Goal: Navigation & Orientation: Find specific page/section

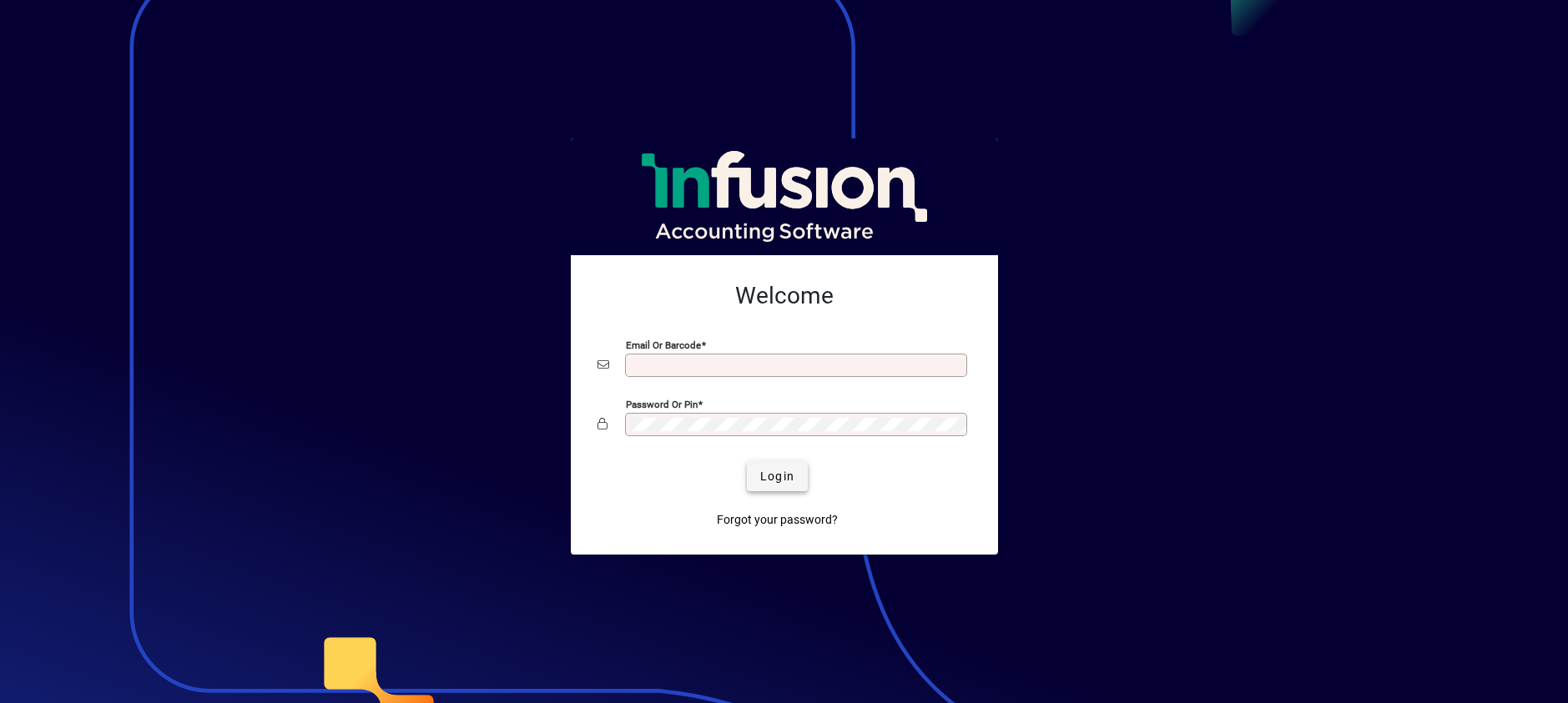
type input "**********"
click at [789, 478] on span "Login" at bounding box center [778, 477] width 35 height 17
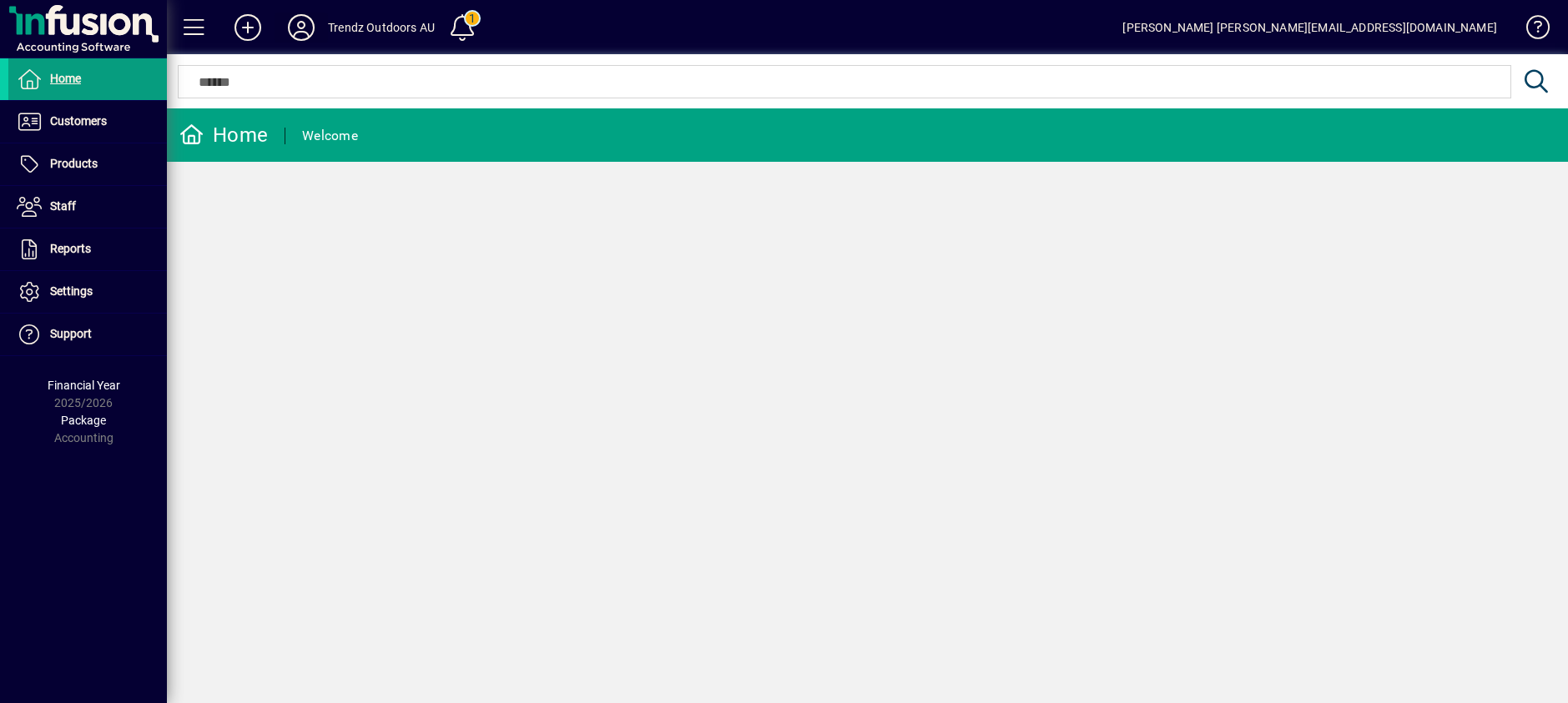
click at [300, 29] on icon at bounding box center [301, 27] width 34 height 27
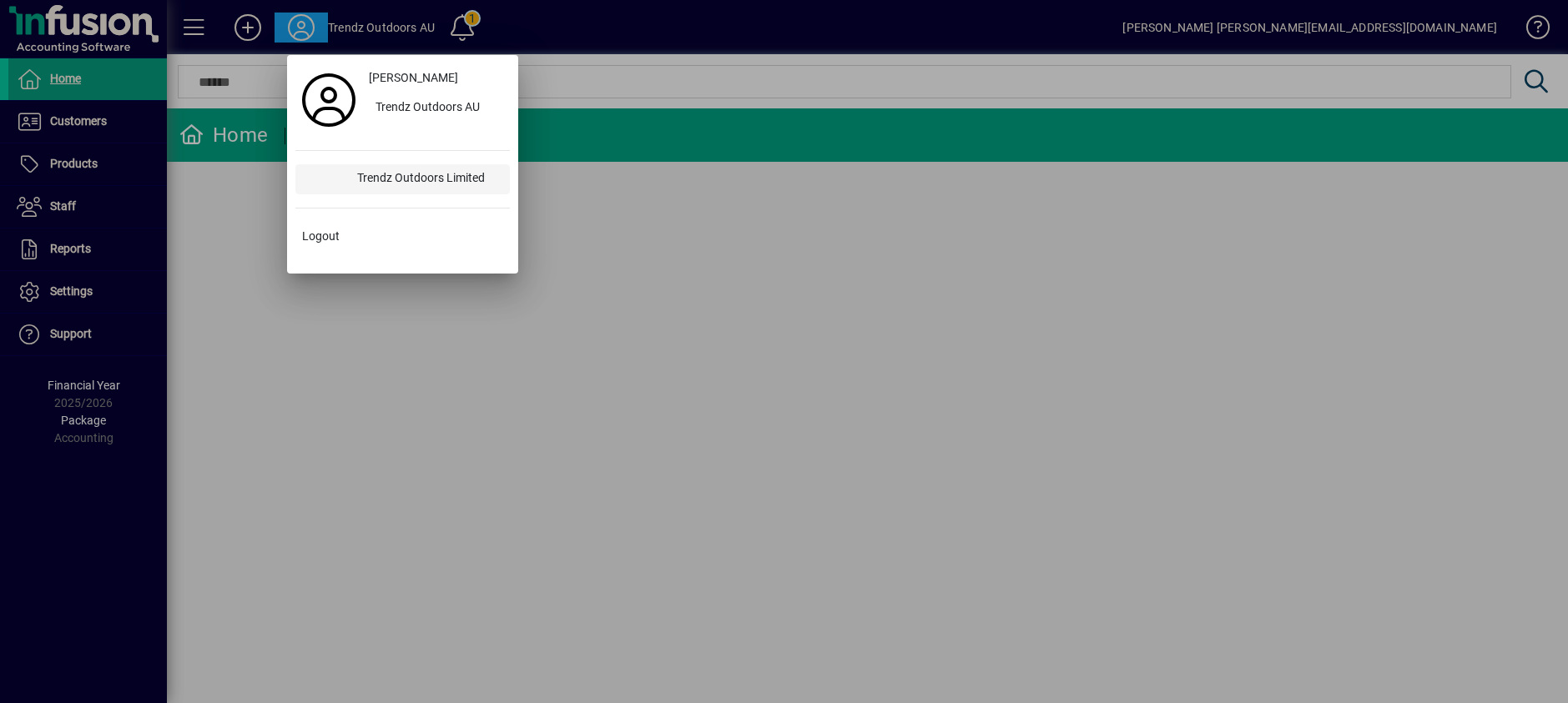
click at [428, 176] on div "Trendz Outdoors Limited" at bounding box center [427, 179] width 166 height 30
